Goal: Task Accomplishment & Management: Manage account settings

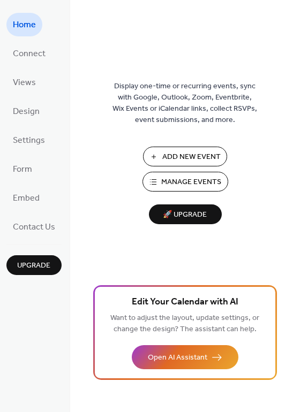
click at [171, 180] on span "Manage Events" at bounding box center [192, 182] width 60 height 11
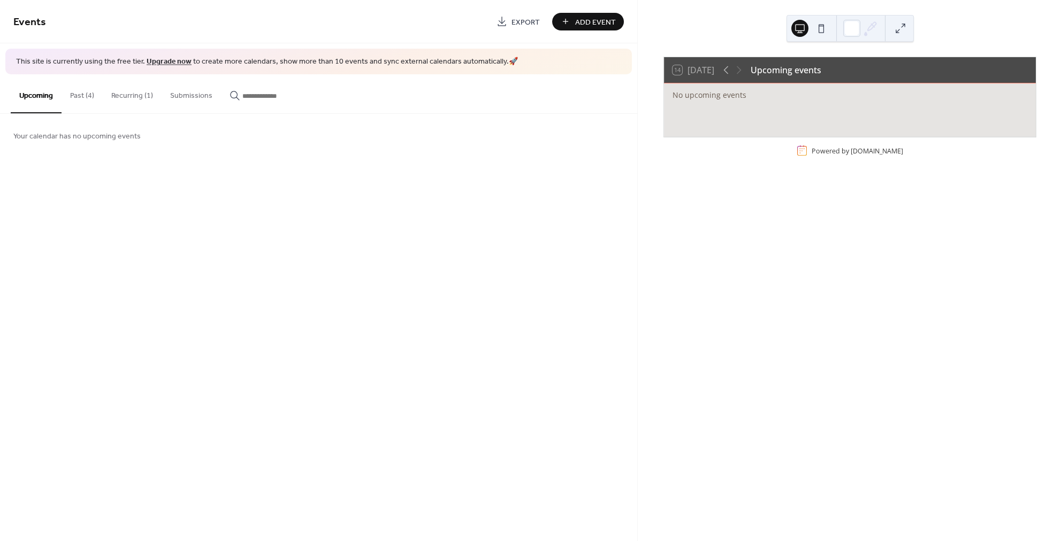
click at [81, 95] on button "Past (4)" at bounding box center [82, 93] width 41 height 38
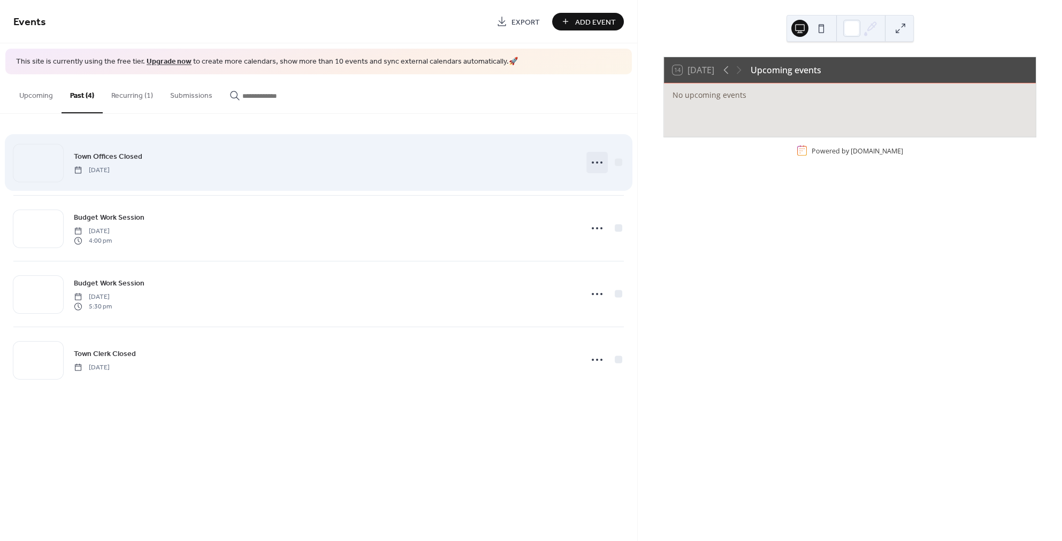
click at [599, 160] on icon at bounding box center [596, 162] width 17 height 17
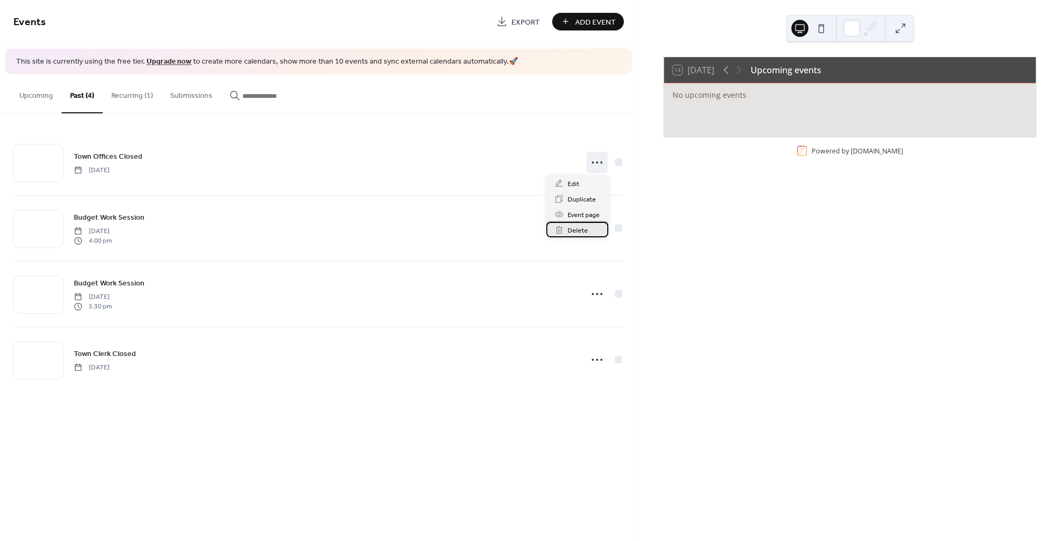
click at [581, 229] on span "Delete" at bounding box center [578, 230] width 20 height 11
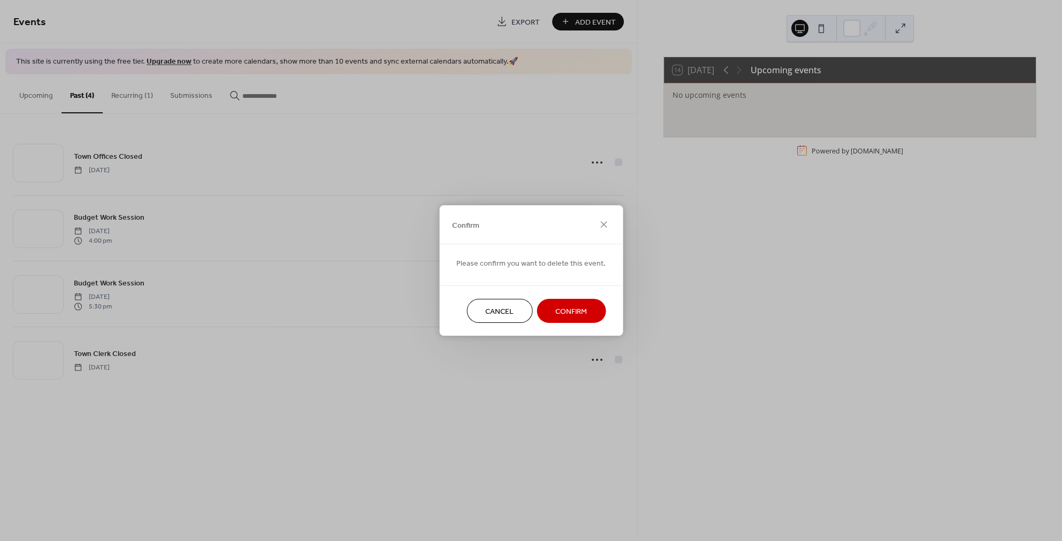
click at [563, 310] on span "Confirm" at bounding box center [571, 312] width 32 height 11
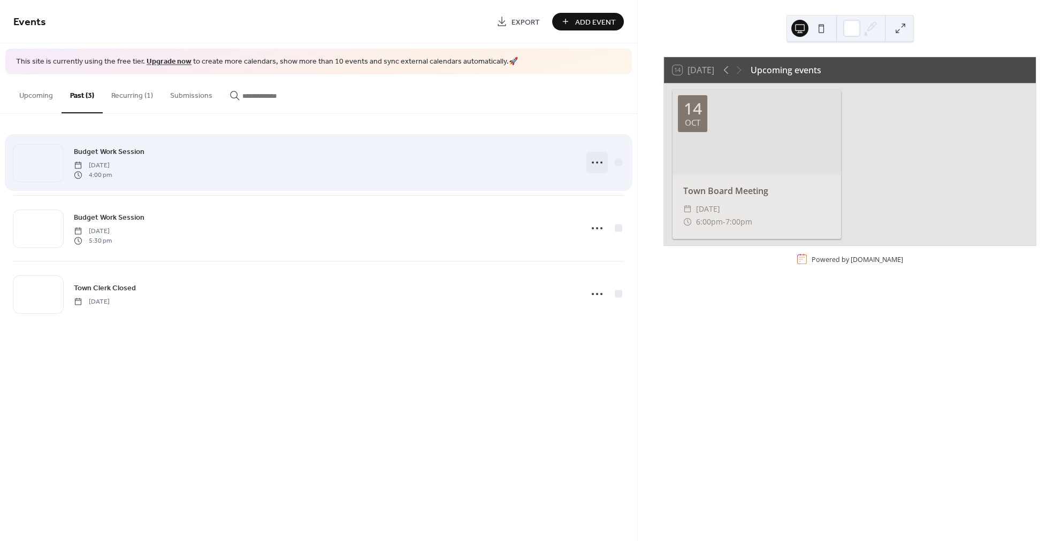
click at [592, 160] on icon at bounding box center [596, 162] width 17 height 17
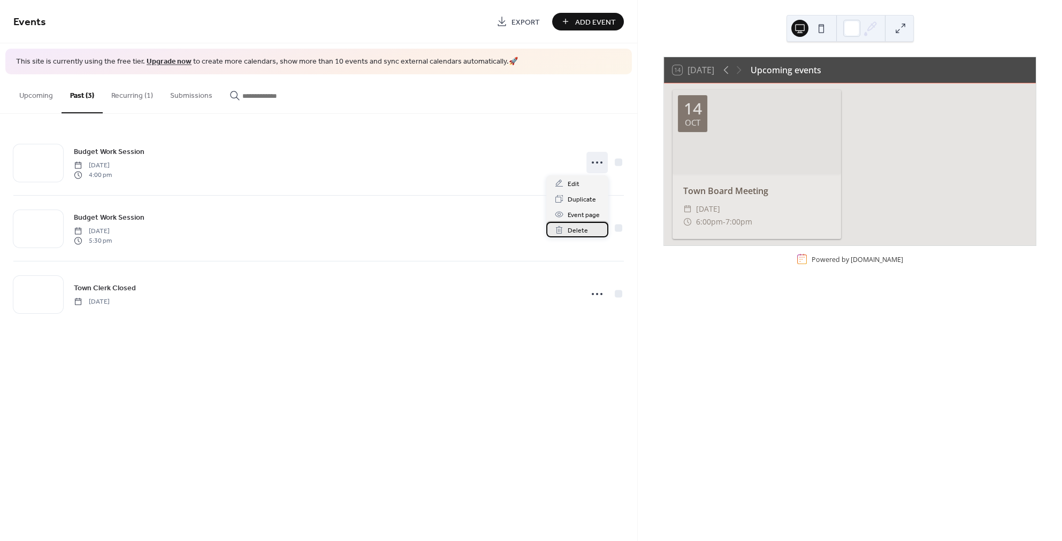
click at [572, 230] on span "Delete" at bounding box center [578, 230] width 20 height 11
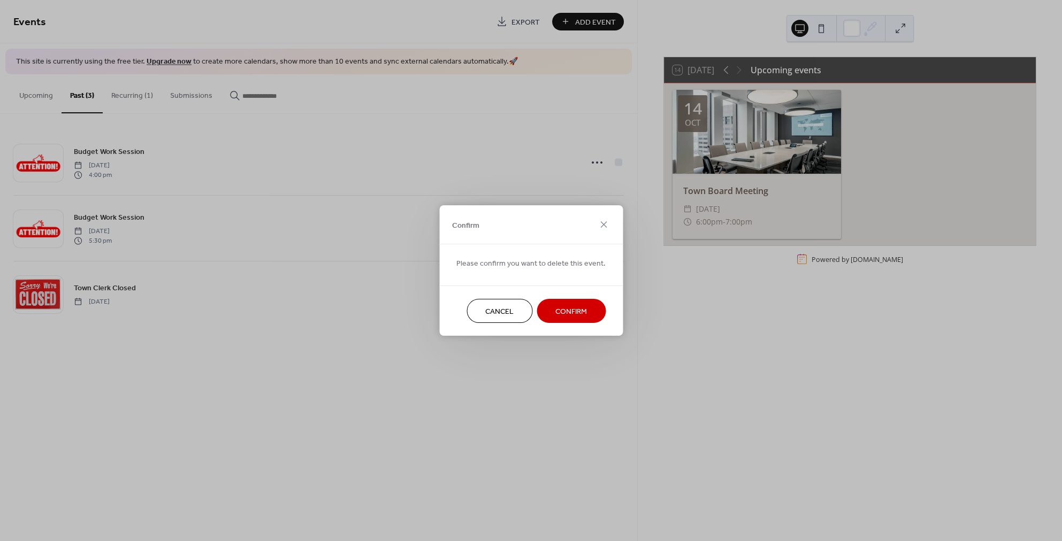
click at [565, 320] on button "Confirm" at bounding box center [571, 311] width 69 height 24
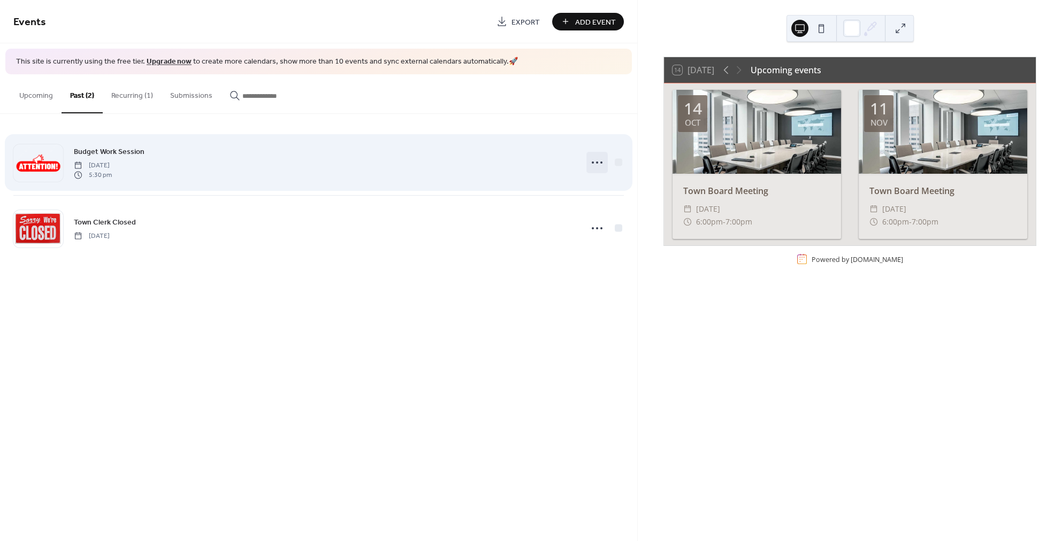
click at [601, 160] on icon at bounding box center [596, 162] width 17 height 17
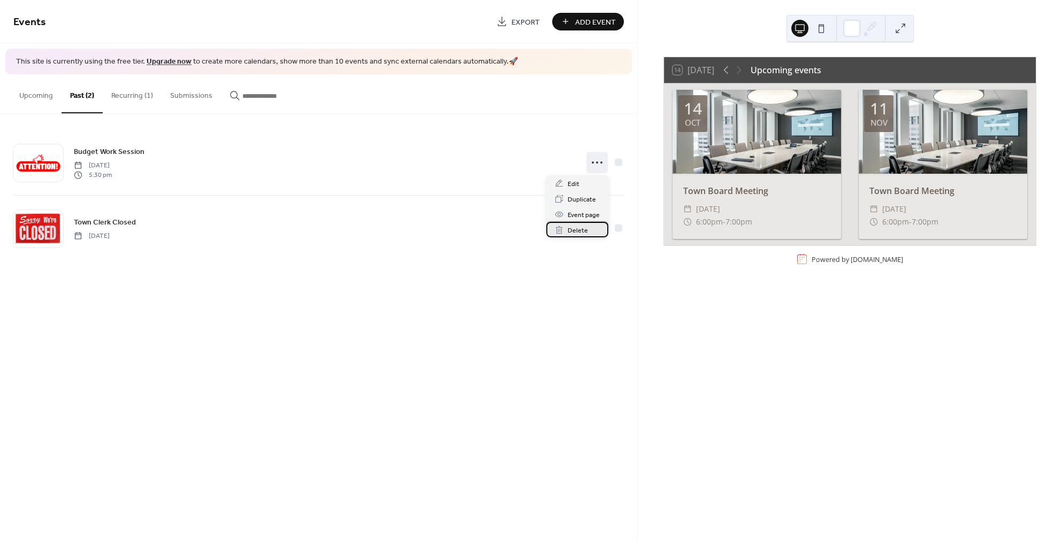
click at [576, 233] on span "Delete" at bounding box center [578, 230] width 20 height 11
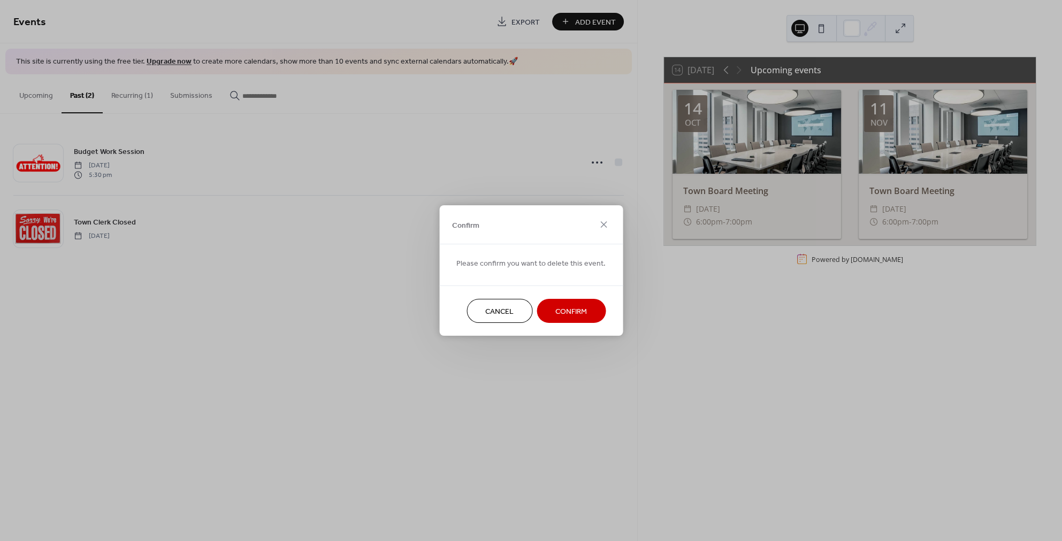
click at [568, 310] on span "Confirm" at bounding box center [571, 312] width 32 height 11
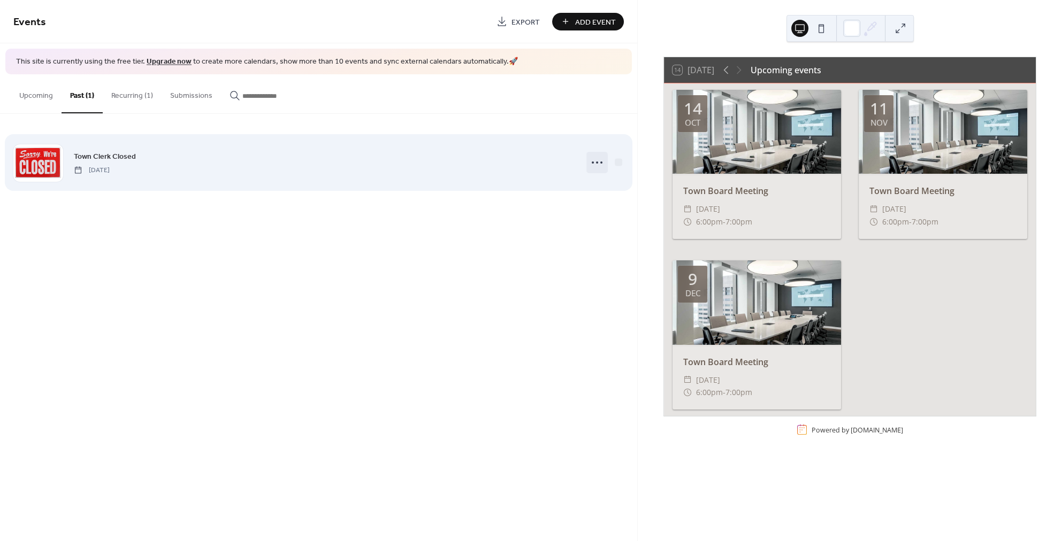
click at [591, 164] on icon at bounding box center [596, 162] width 17 height 17
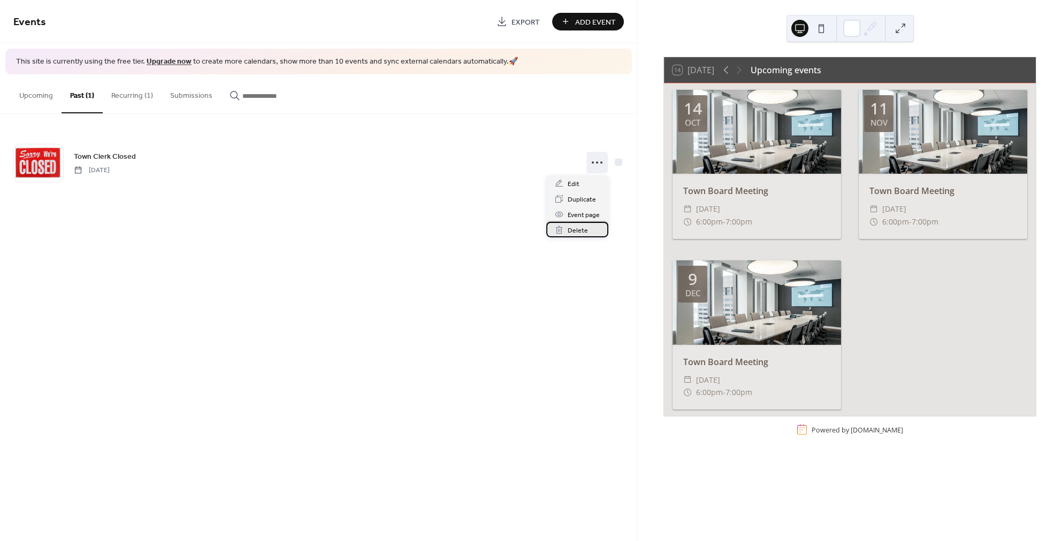
click at [576, 232] on span "Delete" at bounding box center [578, 230] width 20 height 11
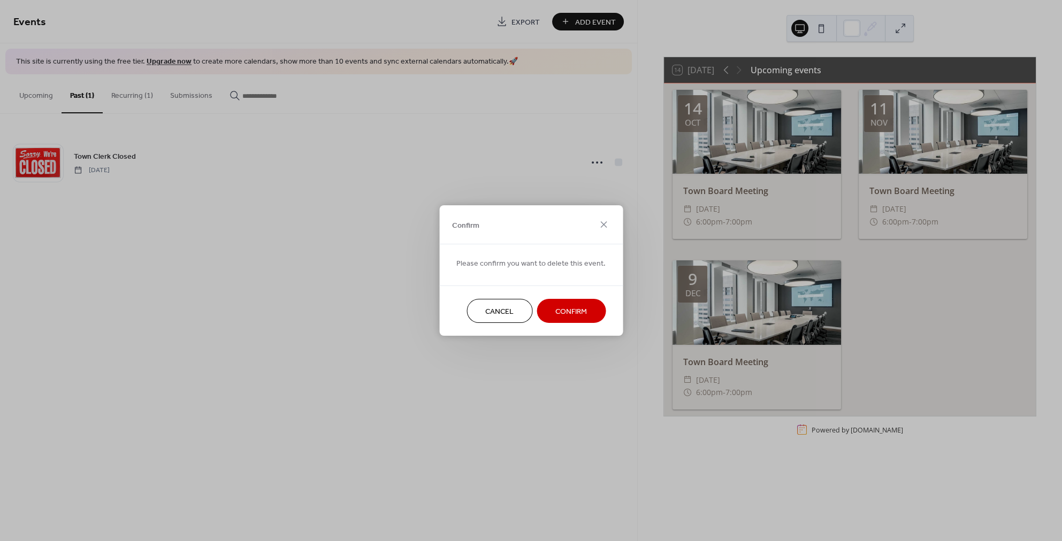
click at [570, 307] on span "Confirm" at bounding box center [571, 312] width 32 height 11
